Goal: Task Accomplishment & Management: Use online tool/utility

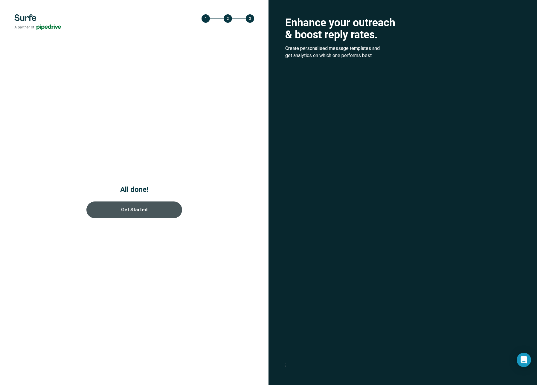
click at [151, 207] on link "Get Started" at bounding box center [134, 209] width 96 height 17
